Goal: Information Seeking & Learning: Learn about a topic

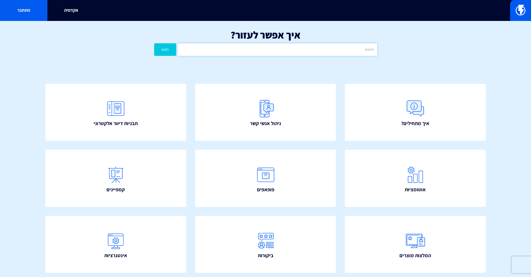
click at [278, 48] on input "text" at bounding box center [277, 49] width 199 height 13
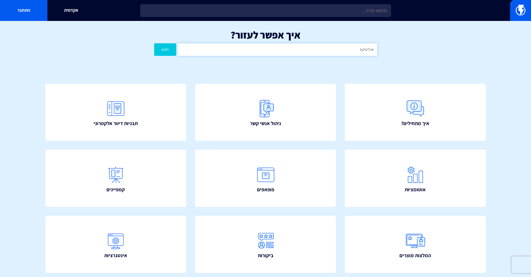
type input "אנליטיקס"
click at [154, 43] on button "חפש" at bounding box center [165, 49] width 22 height 13
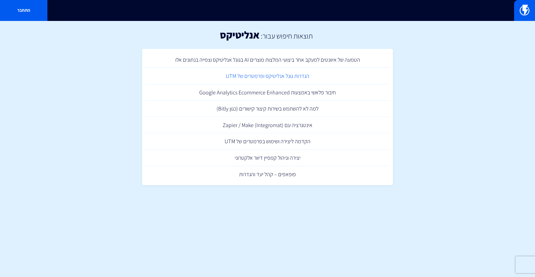
click at [298, 77] on link "הגדרות גוגל אנליטיקס ופרמטרים של UTM" at bounding box center [267, 76] width 245 height 16
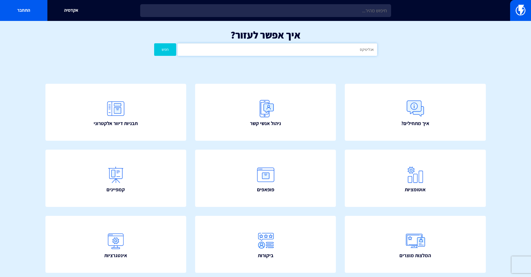
click at [313, 50] on input "אנליטיקס" at bounding box center [277, 49] width 199 height 13
drag, startPoint x: 360, startPoint y: 50, endPoint x: 376, endPoint y: 51, distance: 15.7
click at [376, 51] on input "אנליטיקסUTM" at bounding box center [277, 49] width 199 height 13
type input "UTM"
click at [154, 43] on button "חפש" at bounding box center [165, 49] width 22 height 13
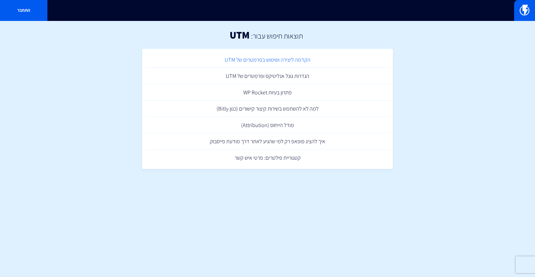
click at [299, 60] on link "הקדמה ליצירה ושימוש בפרמטרים של UTM" at bounding box center [267, 60] width 245 height 16
click at [307, 79] on link "הגדרות גוגל אנליטיקס ופרמטרים של UTM" at bounding box center [267, 76] width 245 height 16
